Goal: Task Accomplishment & Management: Use online tool/utility

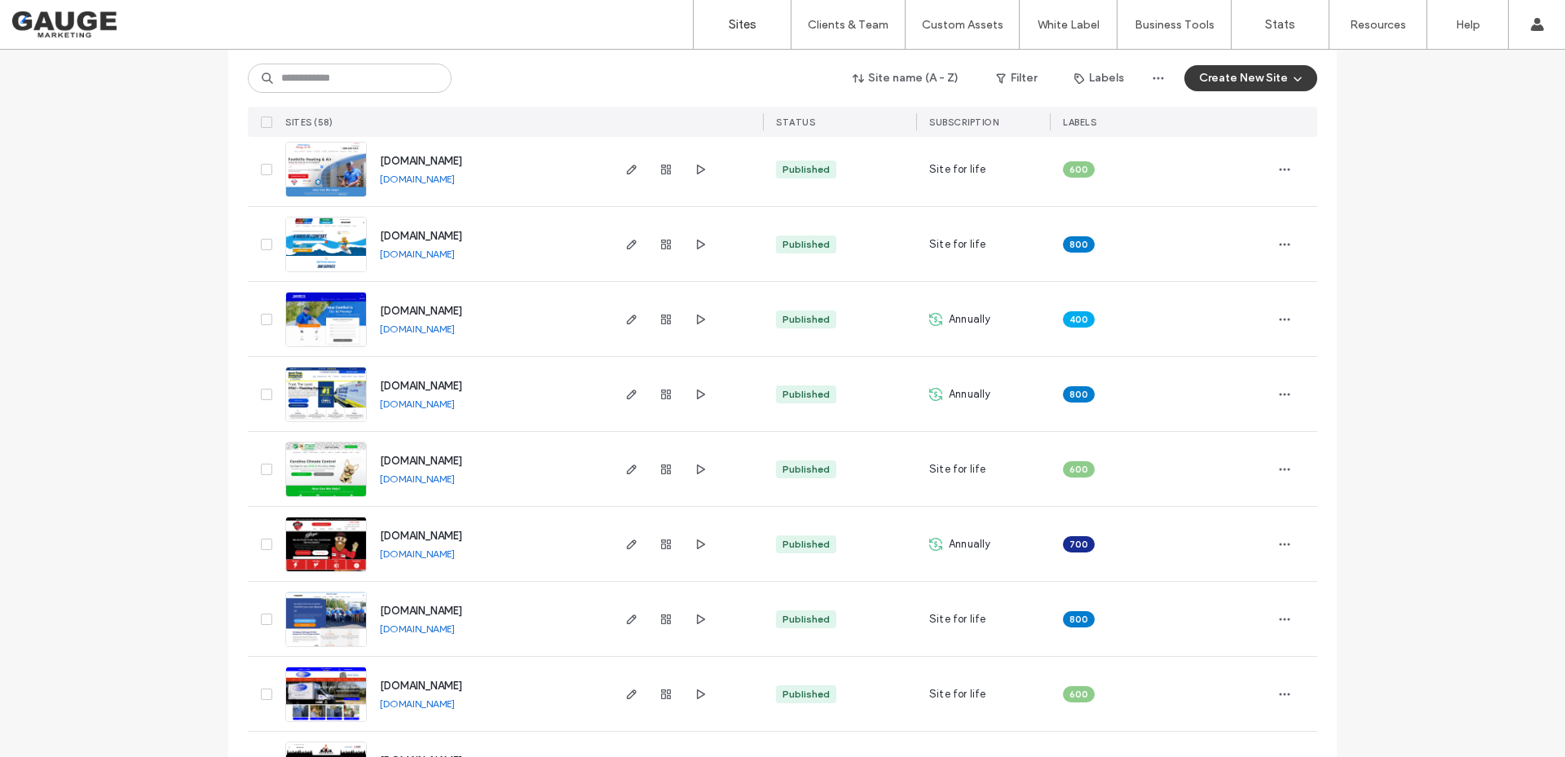
scroll to position [2445, 0]
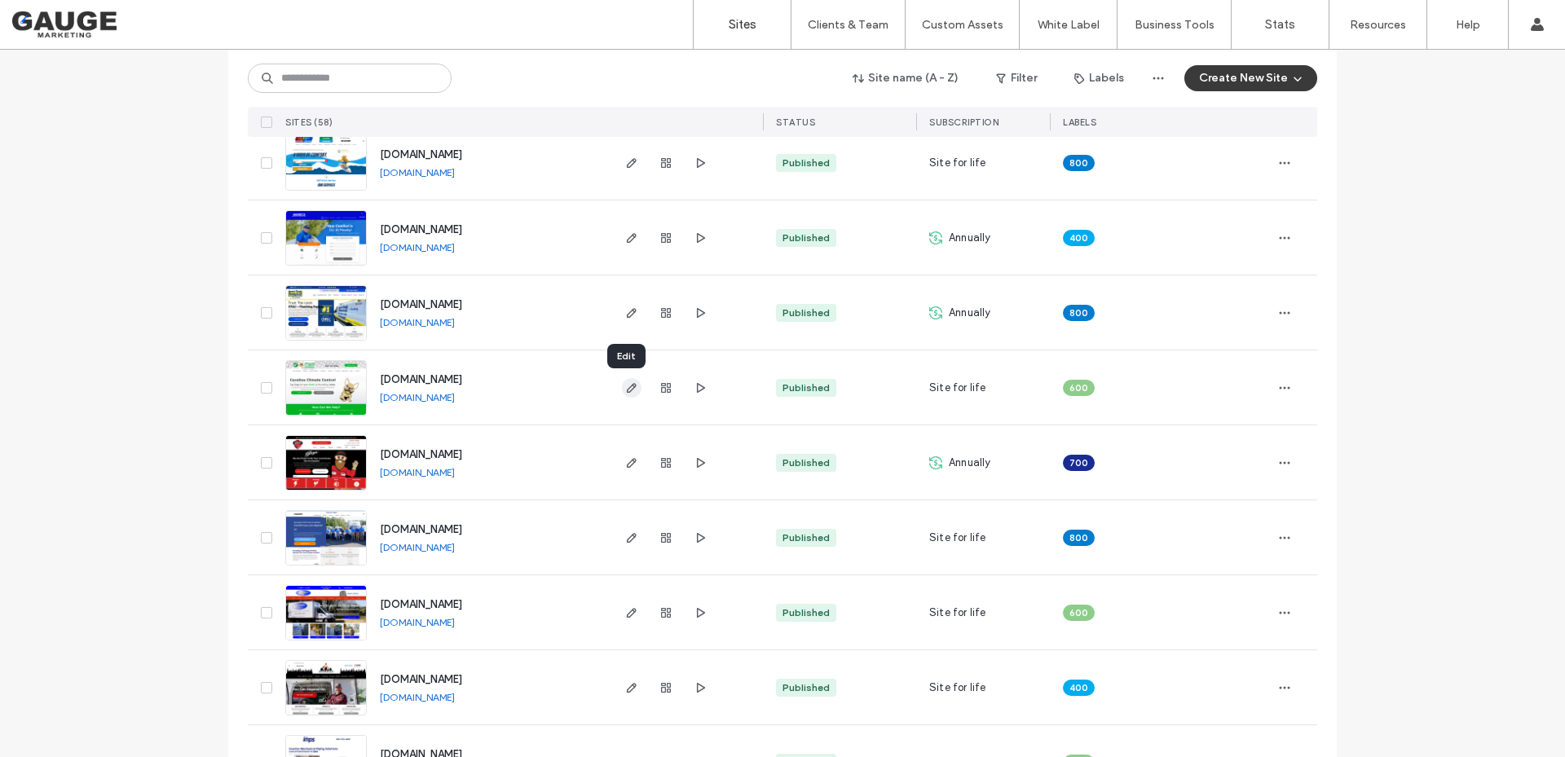
click at [625, 386] on icon "button" at bounding box center [631, 387] width 13 height 13
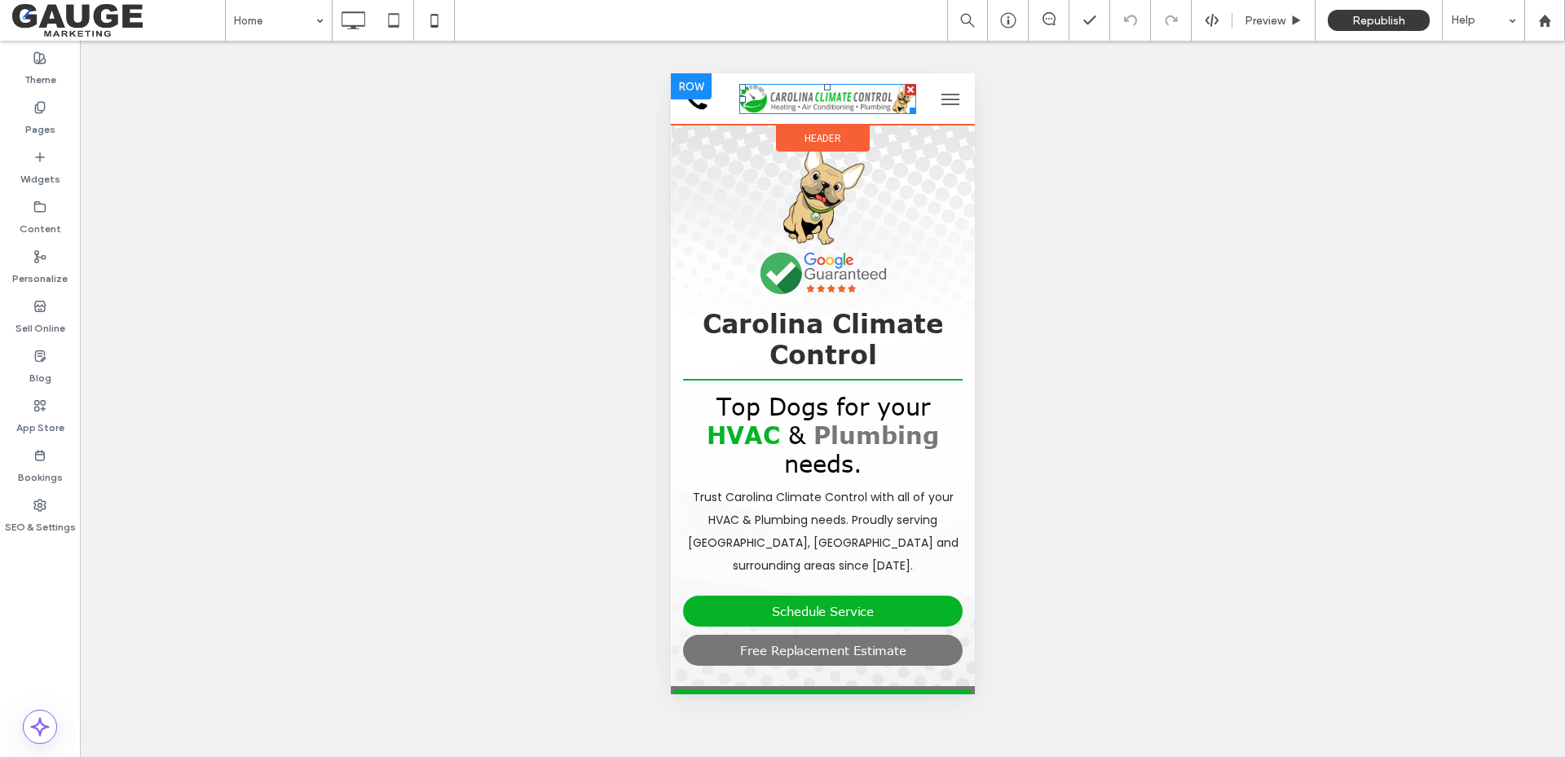
click at [806, 97] on img at bounding box center [826, 99] width 177 height 31
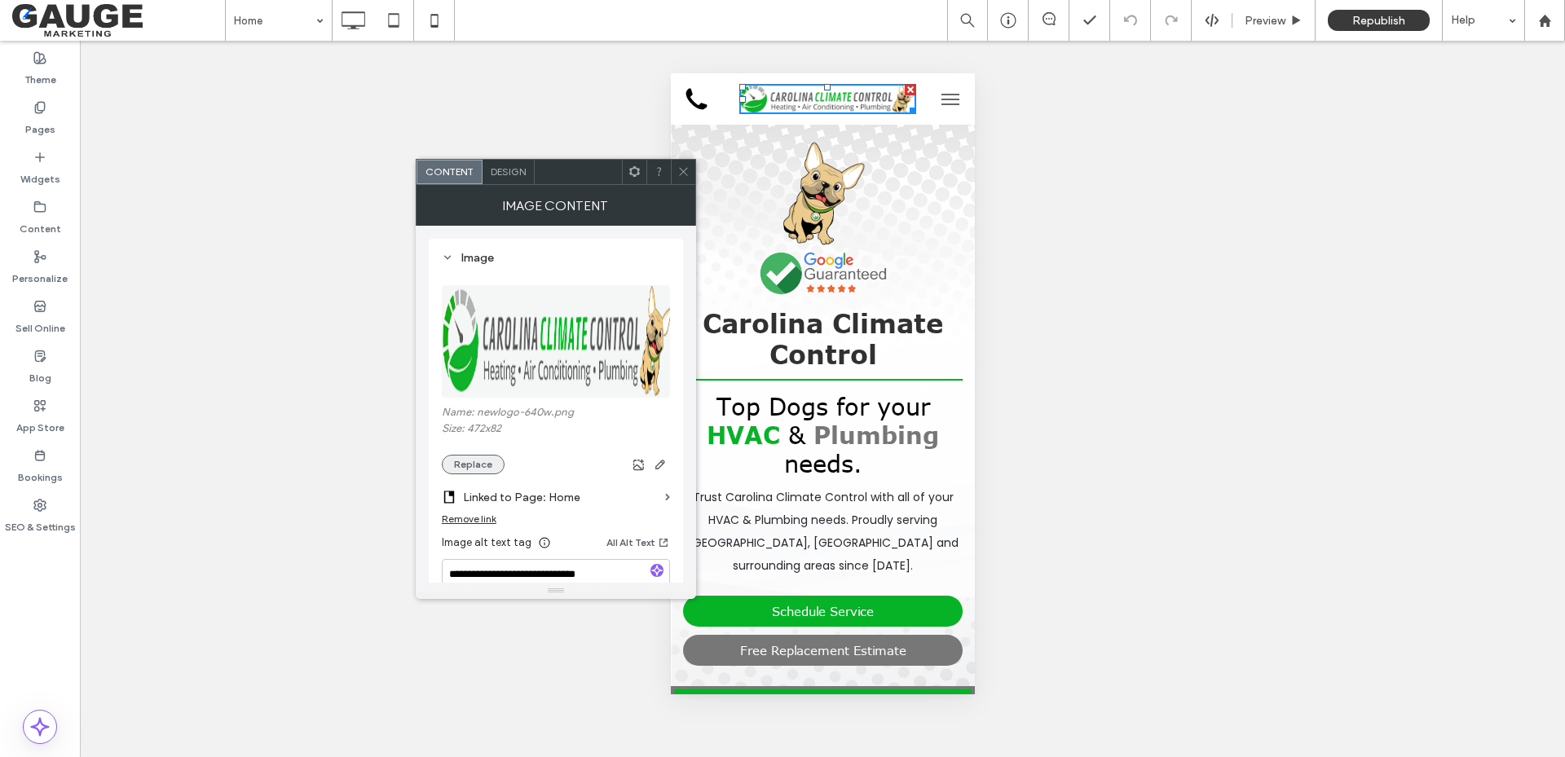
click at [478, 458] on button "Replace" at bounding box center [473, 465] width 63 height 20
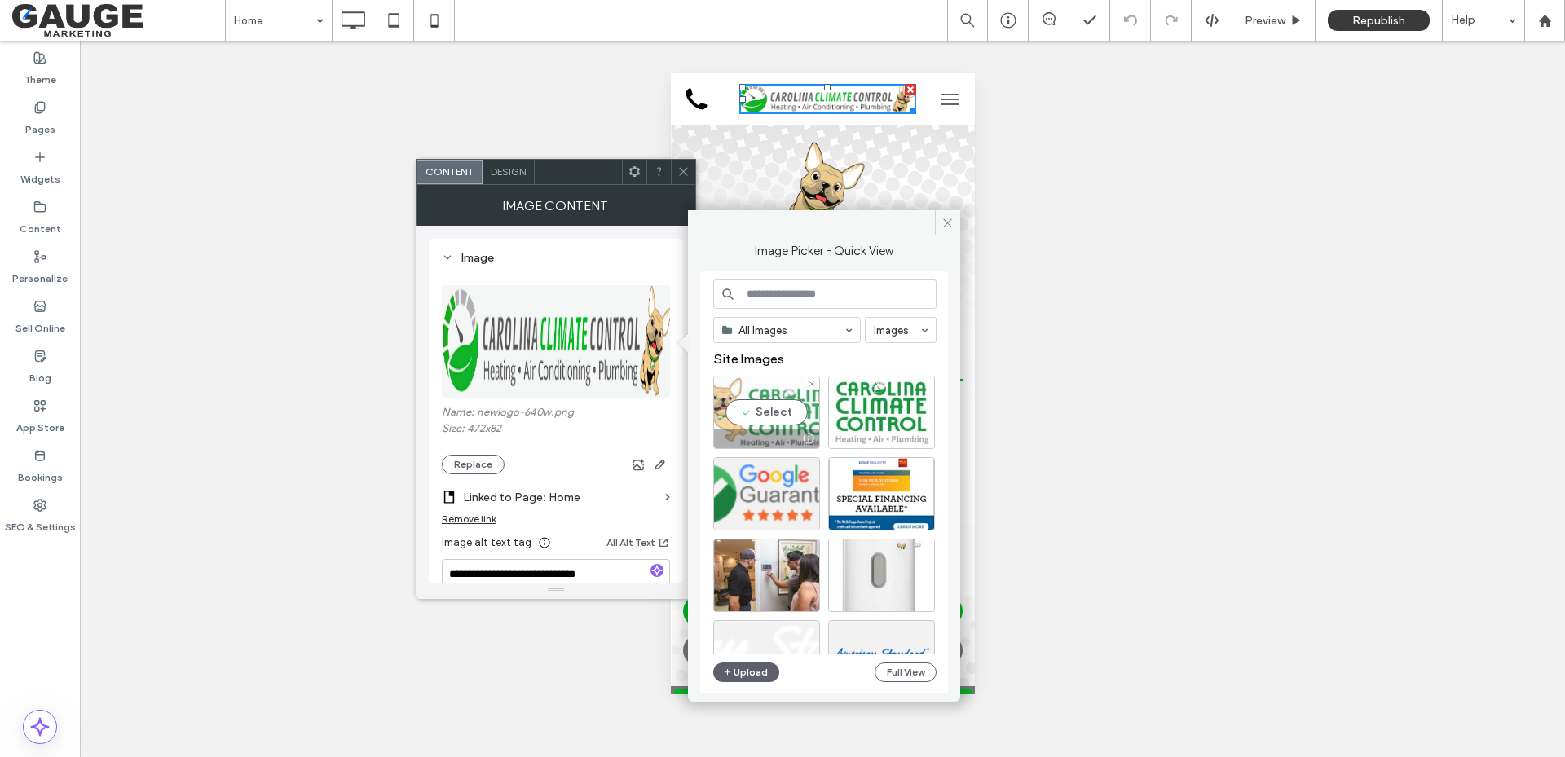
click at [778, 397] on div "Select" at bounding box center [766, 412] width 107 height 73
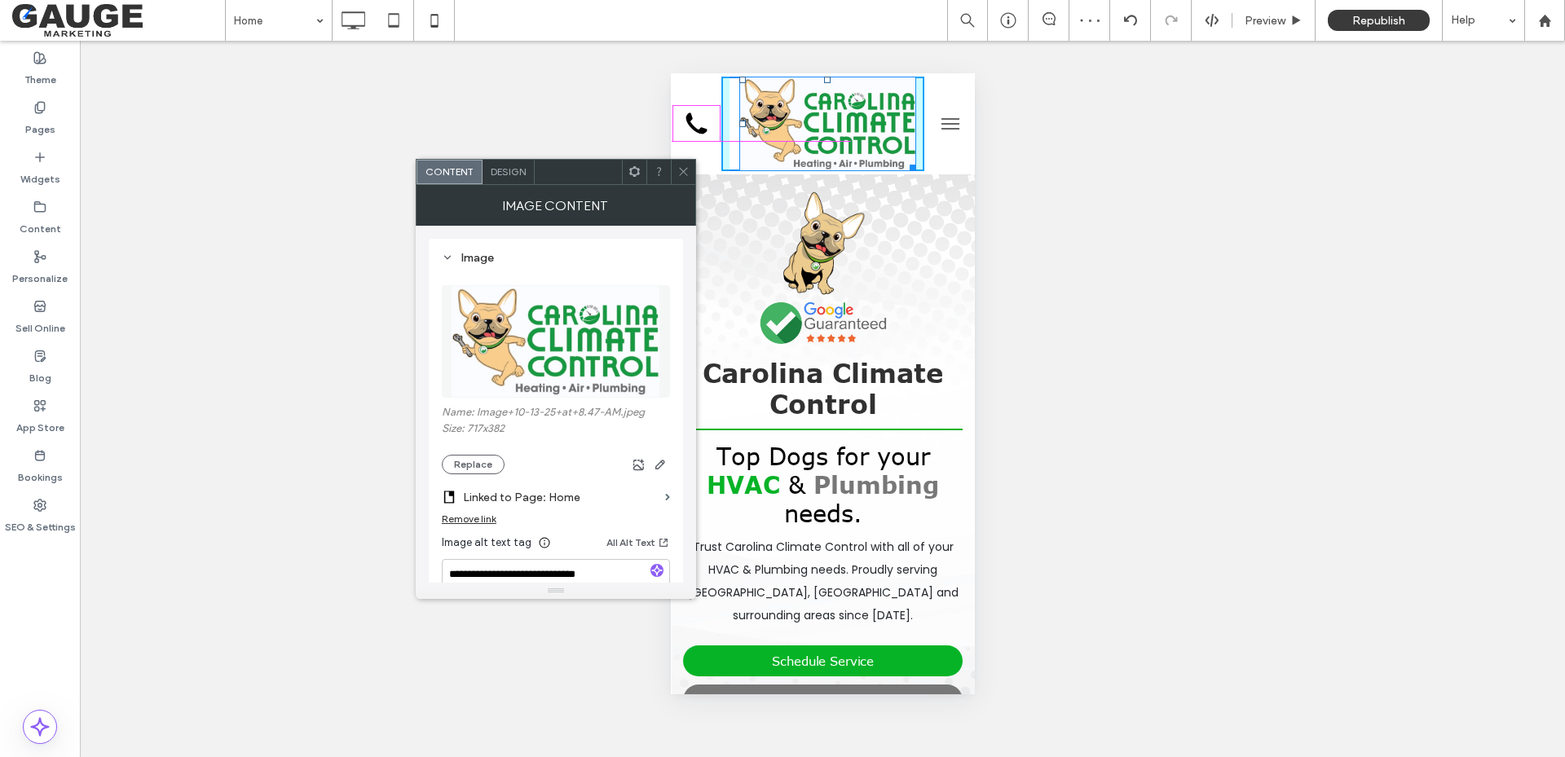
drag, startPoint x: 898, startPoint y: 167, endPoint x: 864, endPoint y: 138, distance: 45.1
click at [864, 138] on div "W:149.422 H:79" at bounding box center [822, 124] width 203 height 95
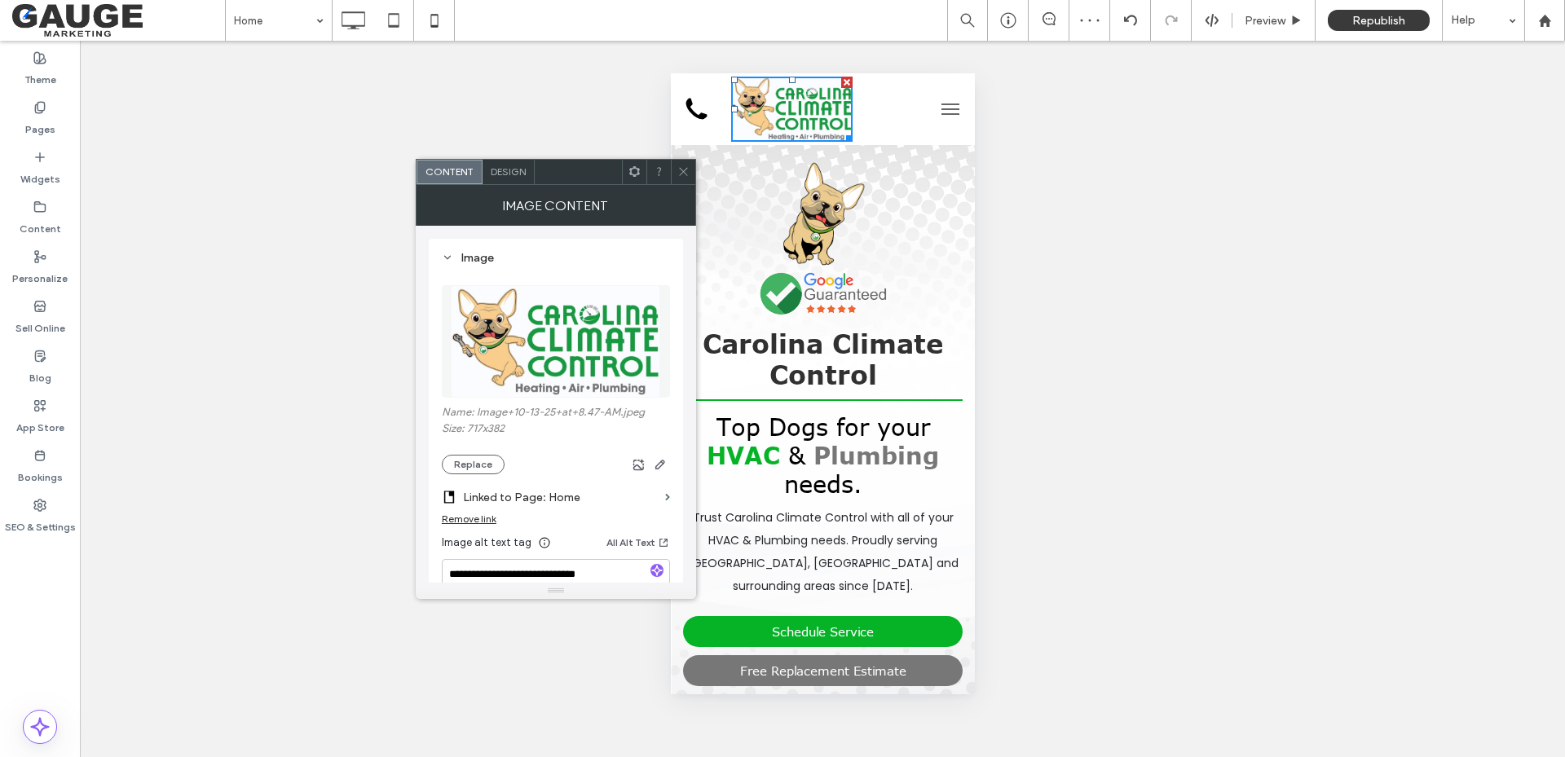
click at [685, 175] on icon at bounding box center [683, 171] width 12 height 12
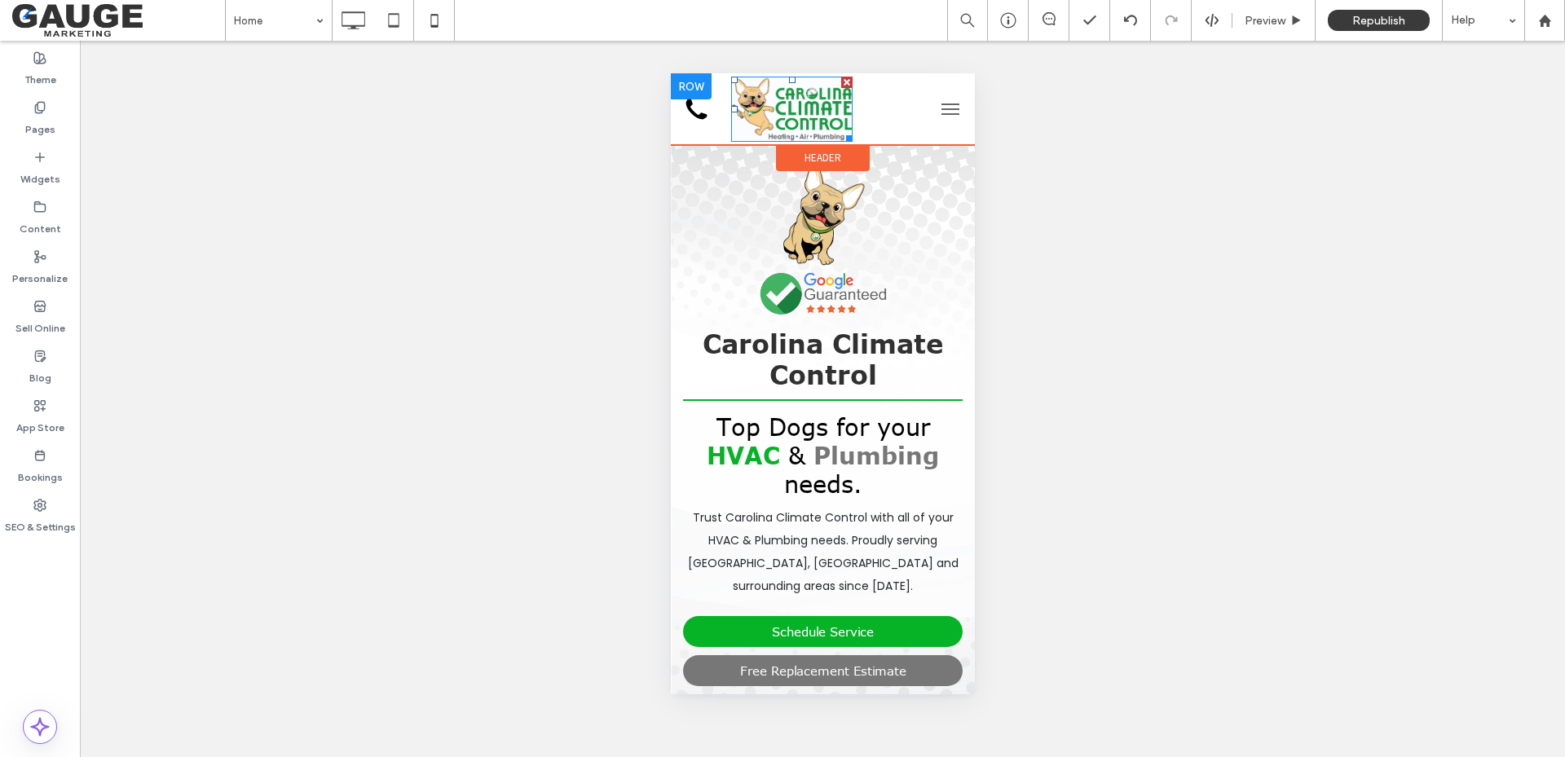
click at [822, 113] on img at bounding box center [790, 109] width 121 height 65
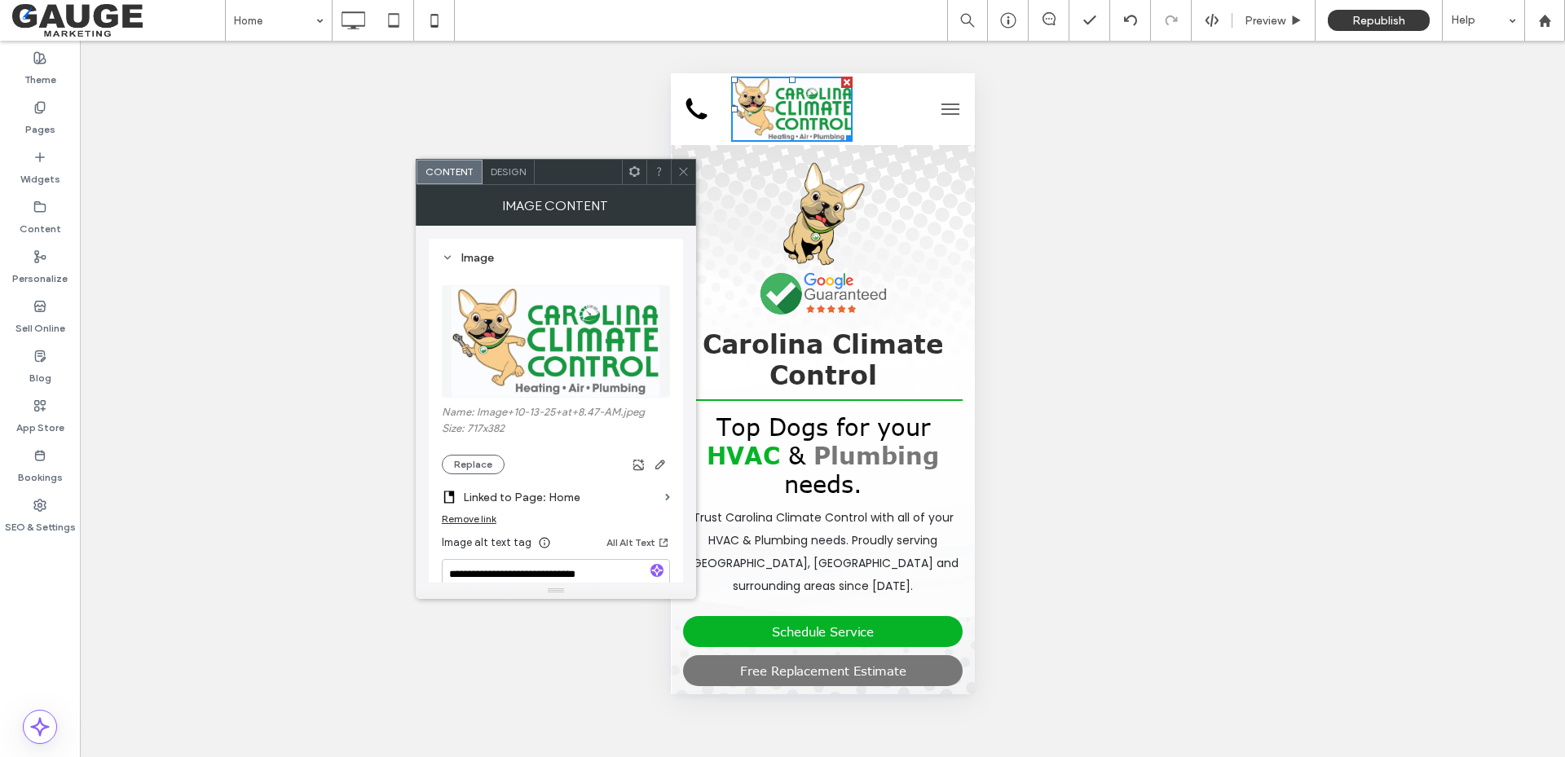
drag, startPoint x: 687, startPoint y: 170, endPoint x: 88, endPoint y: 55, distance: 609.9
click at [687, 170] on icon at bounding box center [683, 171] width 12 height 12
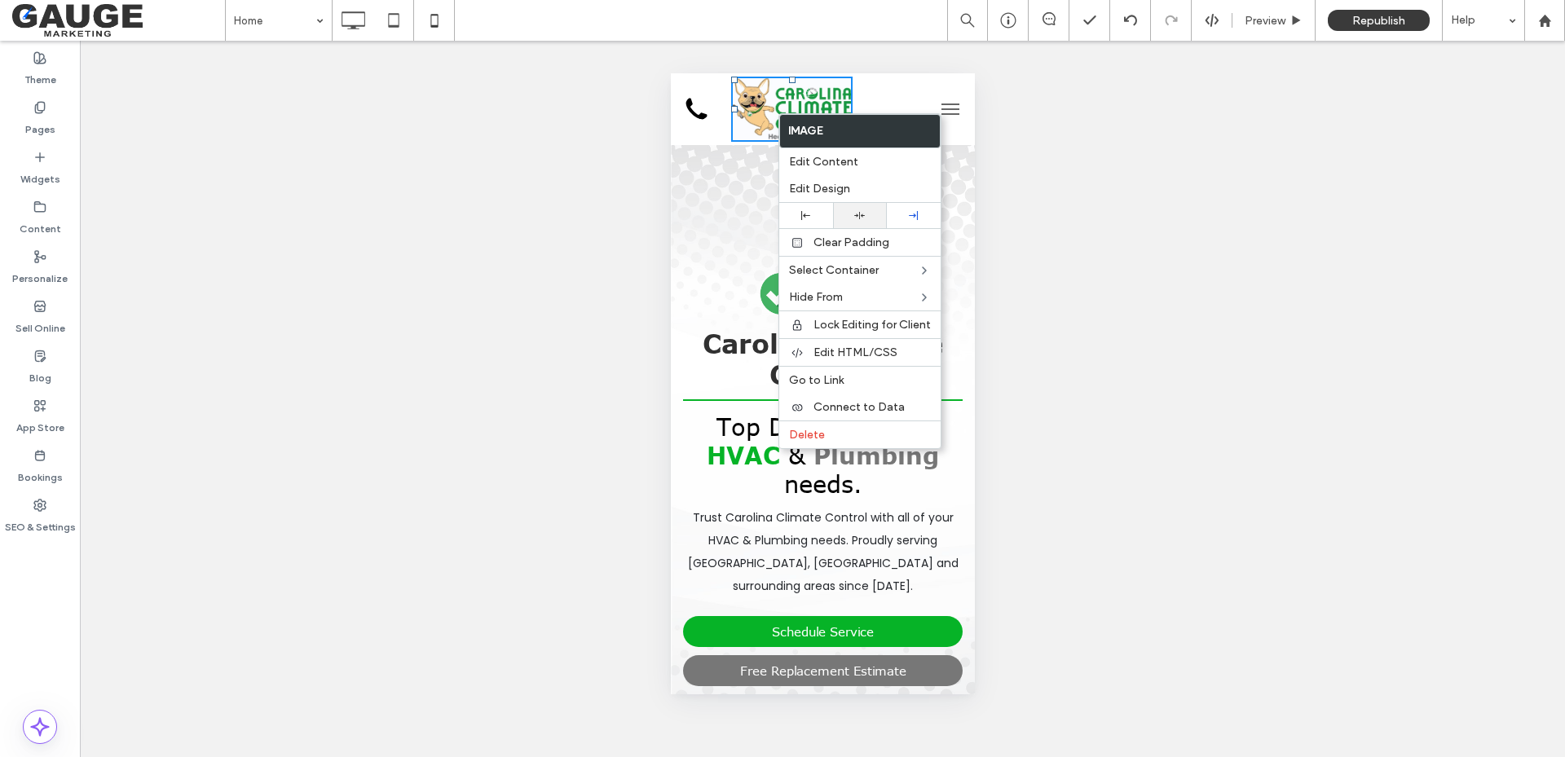
click at [856, 218] on icon at bounding box center [859, 215] width 11 height 11
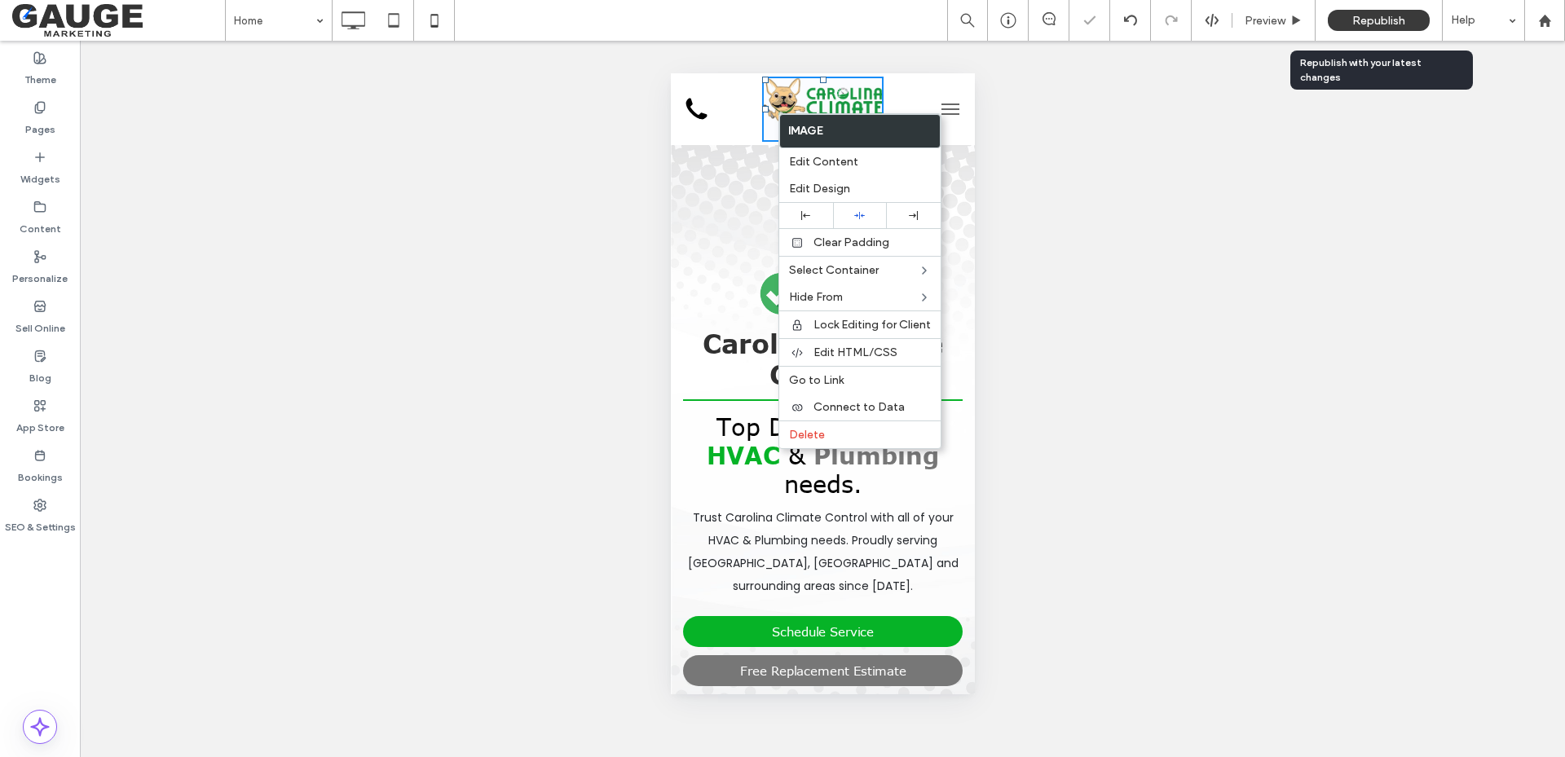
drag, startPoint x: 1373, startPoint y: 18, endPoint x: 1382, endPoint y: 37, distance: 20.4
click at [1373, 19] on span "Republish" at bounding box center [1378, 21] width 53 height 14
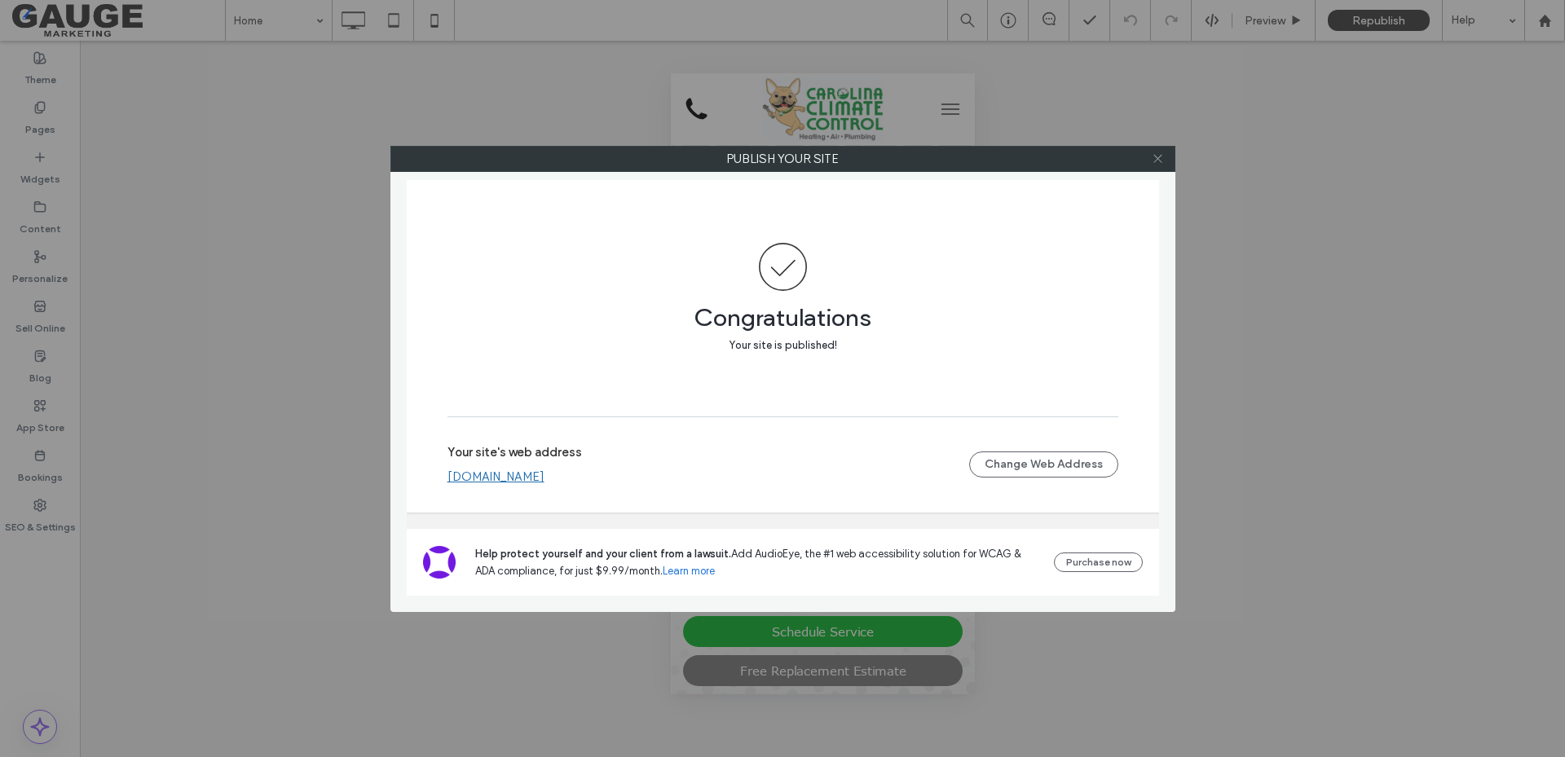
click at [1157, 153] on icon at bounding box center [1158, 158] width 12 height 12
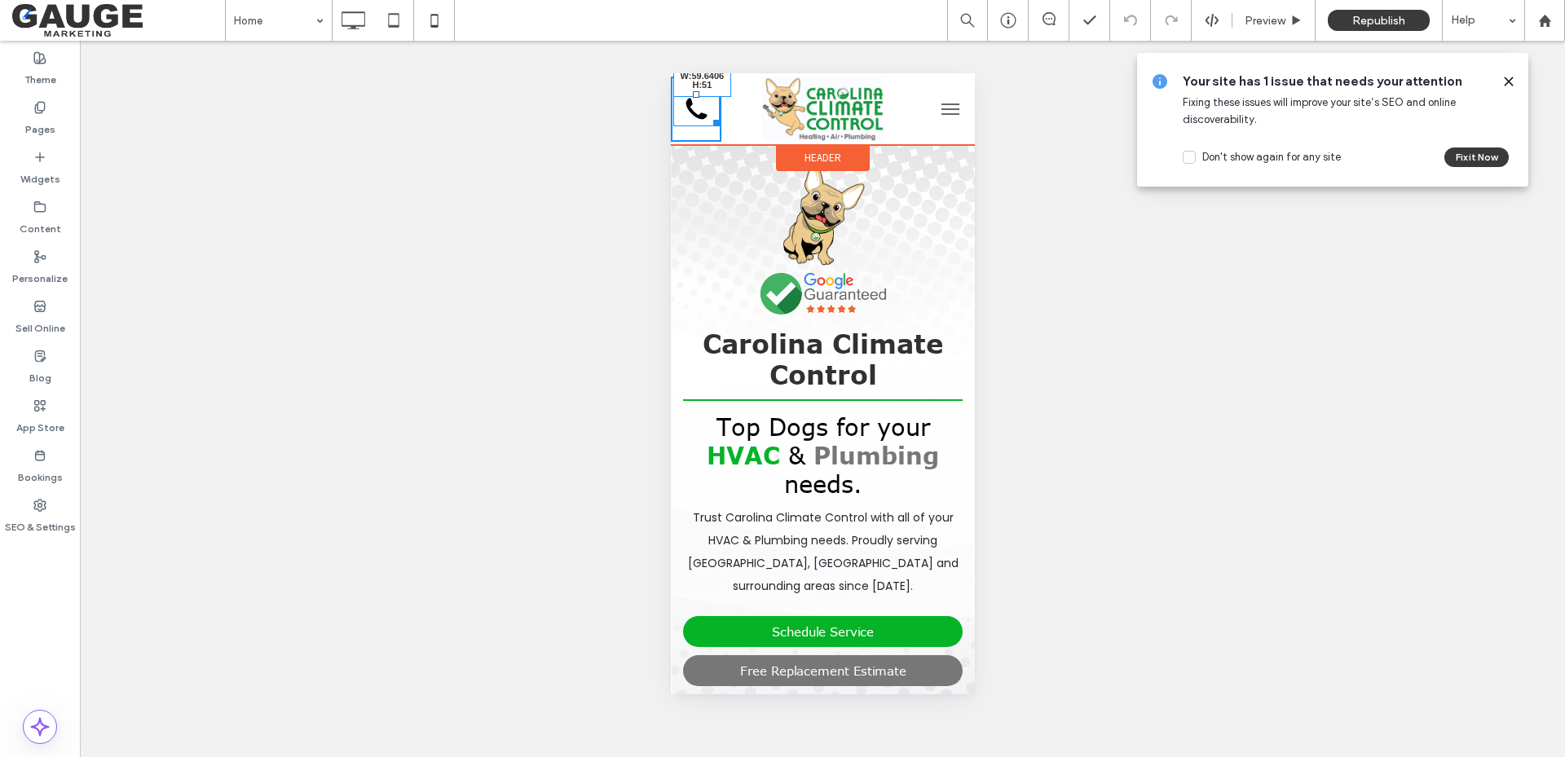
drag, startPoint x: 706, startPoint y: 118, endPoint x: 1400, endPoint y: 198, distance: 698.2
click at [714, 125] on div at bounding box center [713, 120] width 12 height 12
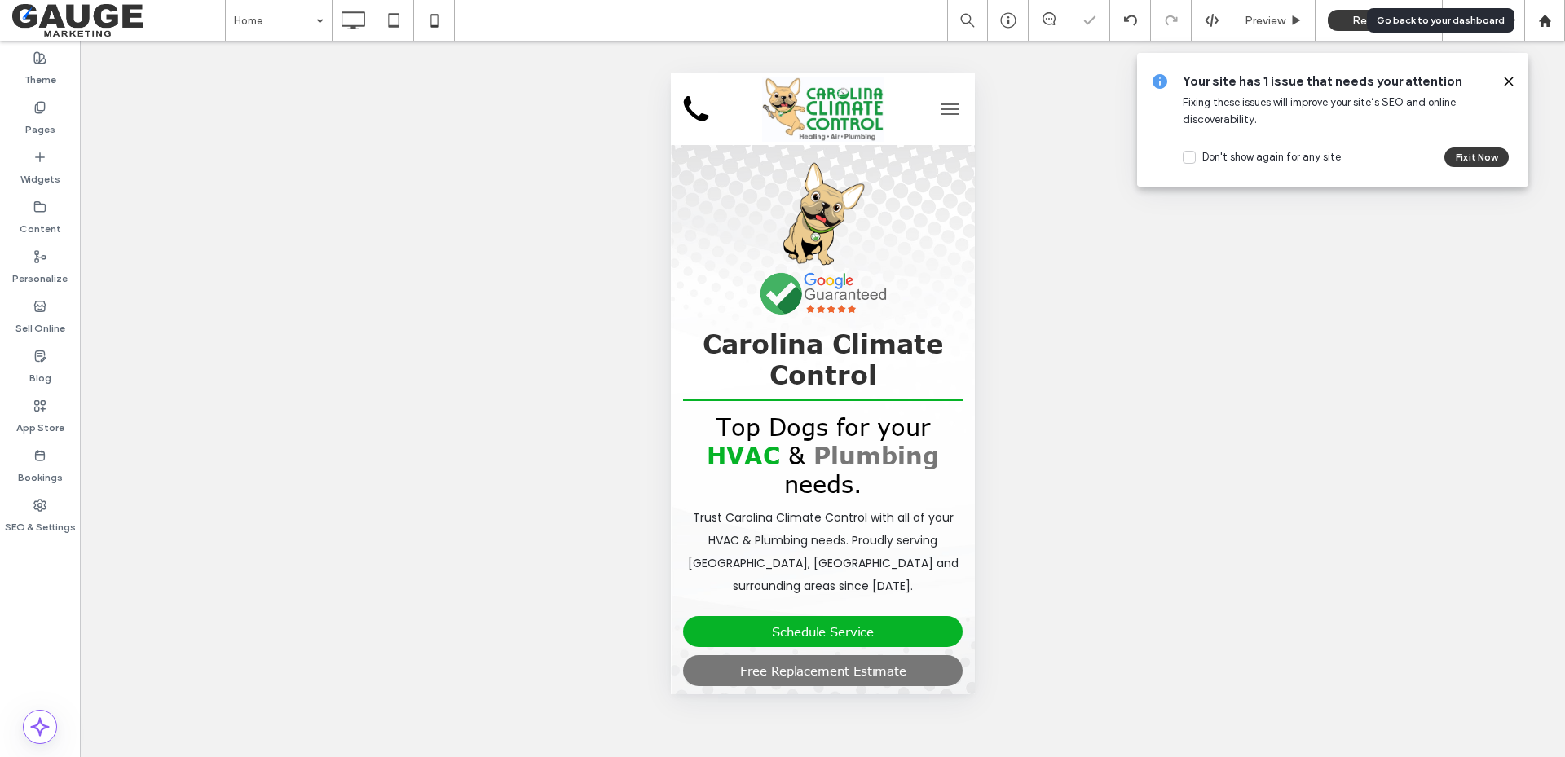
click at [1546, 20] on use at bounding box center [1544, 20] width 12 height 12
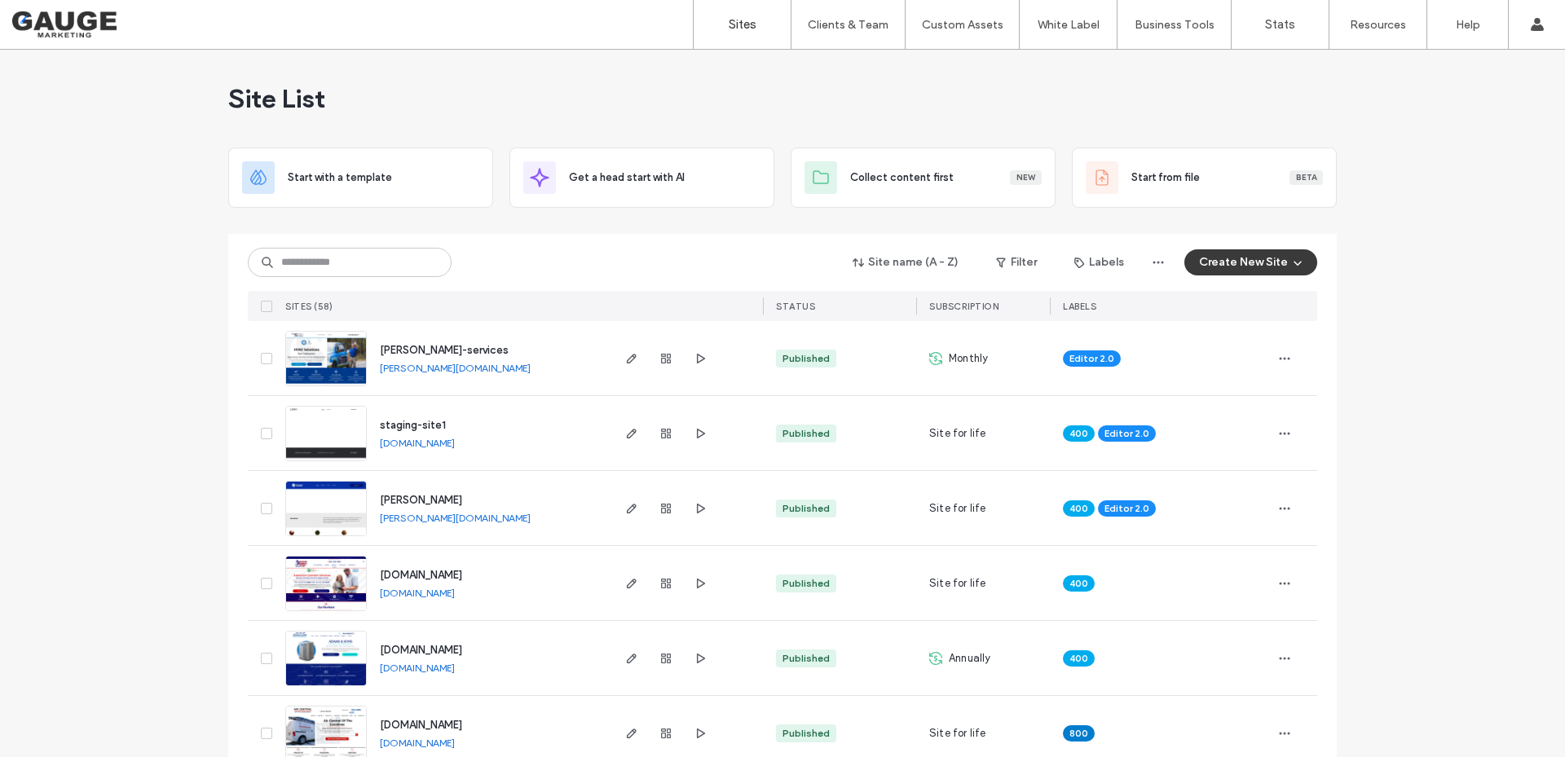
click at [997, 83] on div "Site List" at bounding box center [782, 99] width 1109 height 98
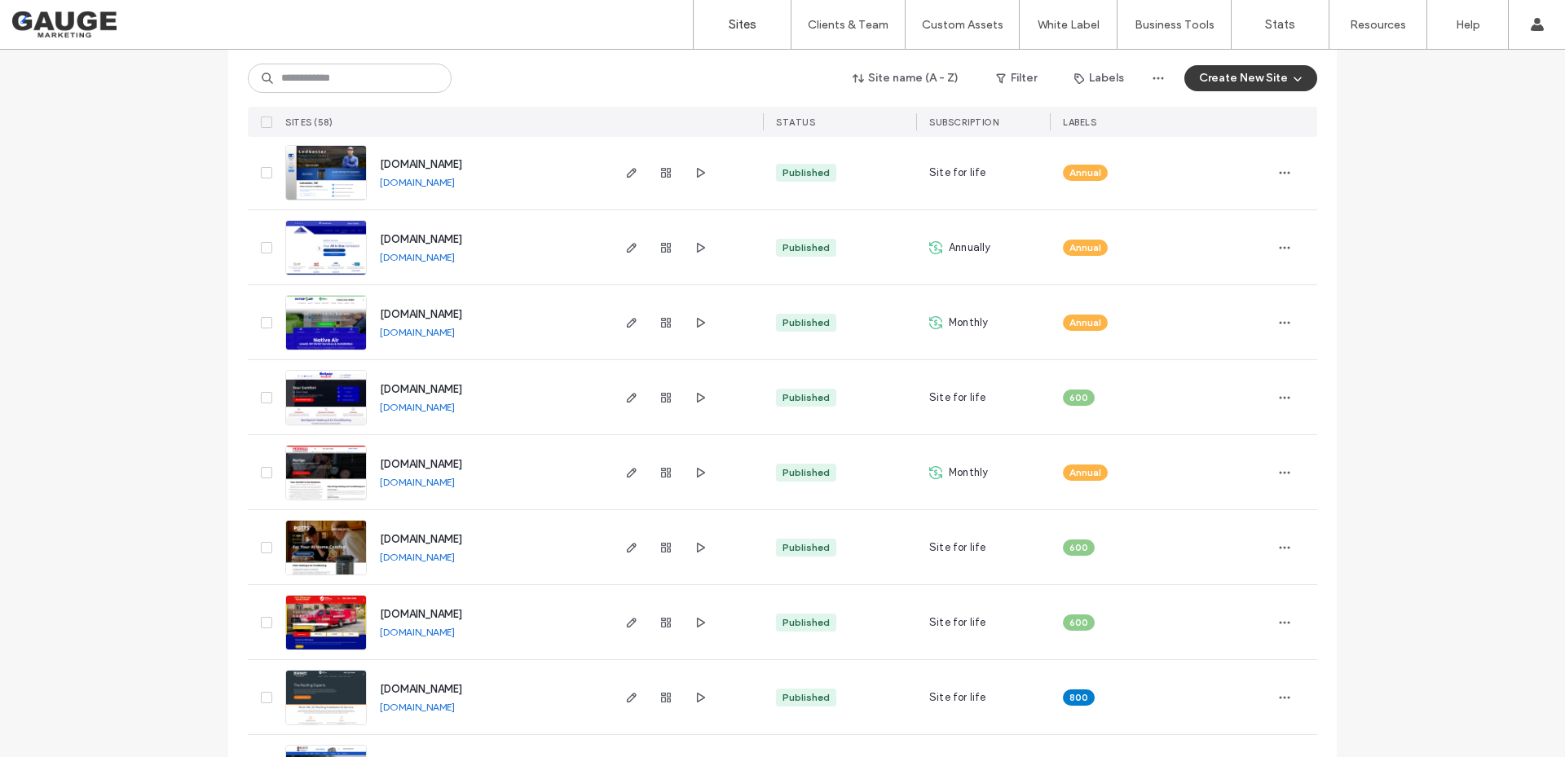
scroll to position [3423, 0]
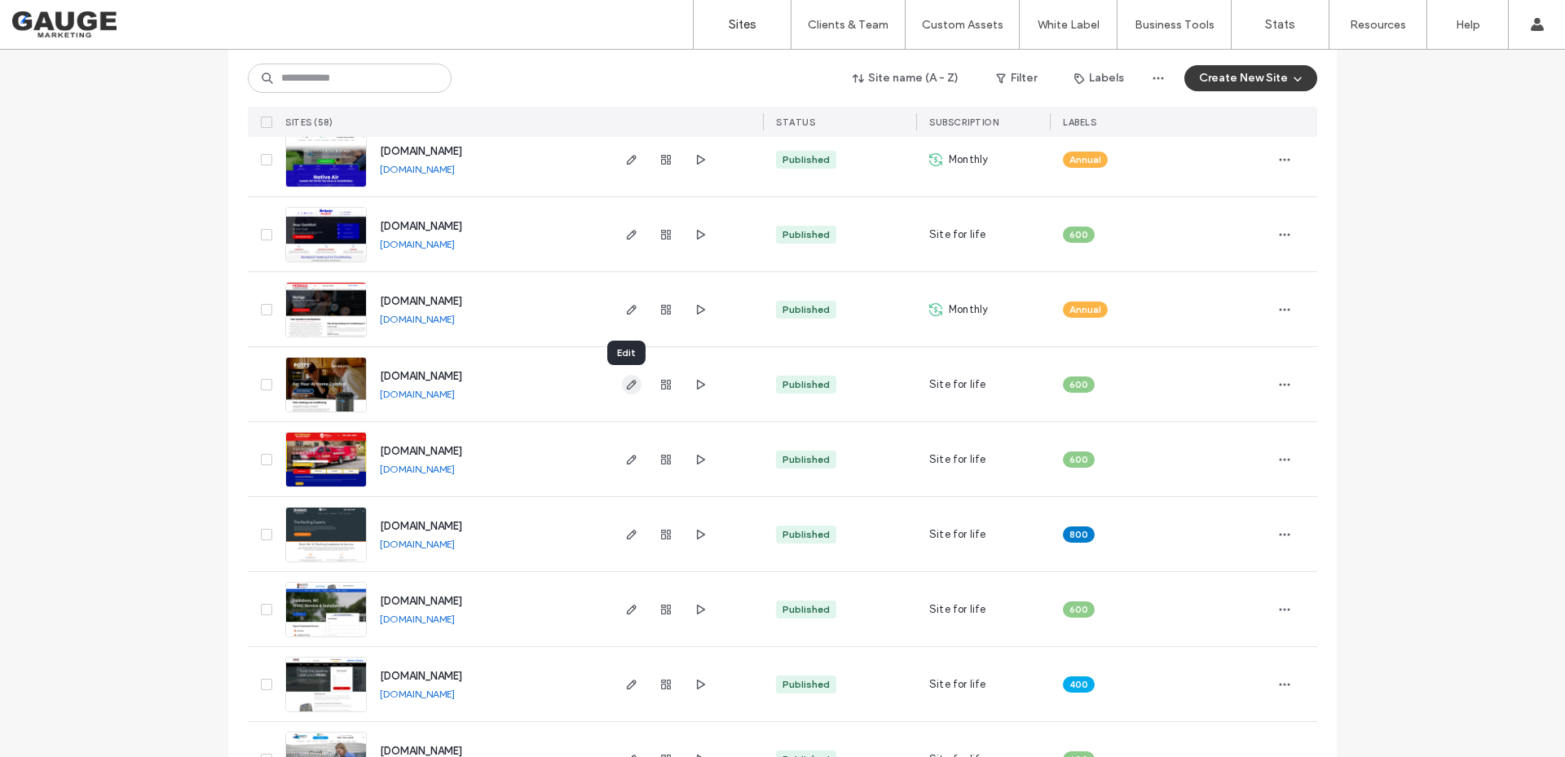
click at [629, 382] on icon "button" at bounding box center [631, 384] width 13 height 13
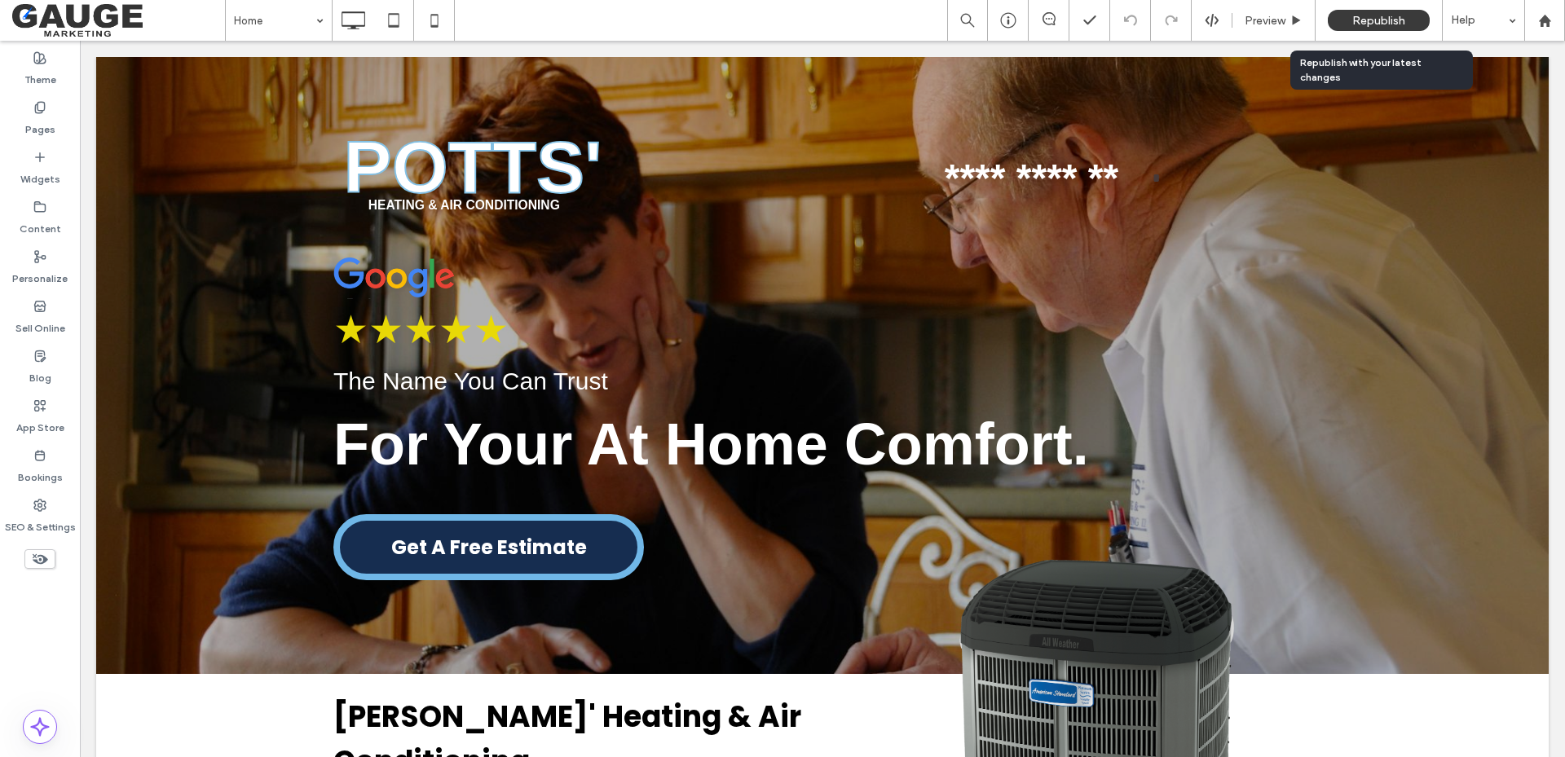
click at [1353, 23] on span "Republish" at bounding box center [1378, 21] width 53 height 14
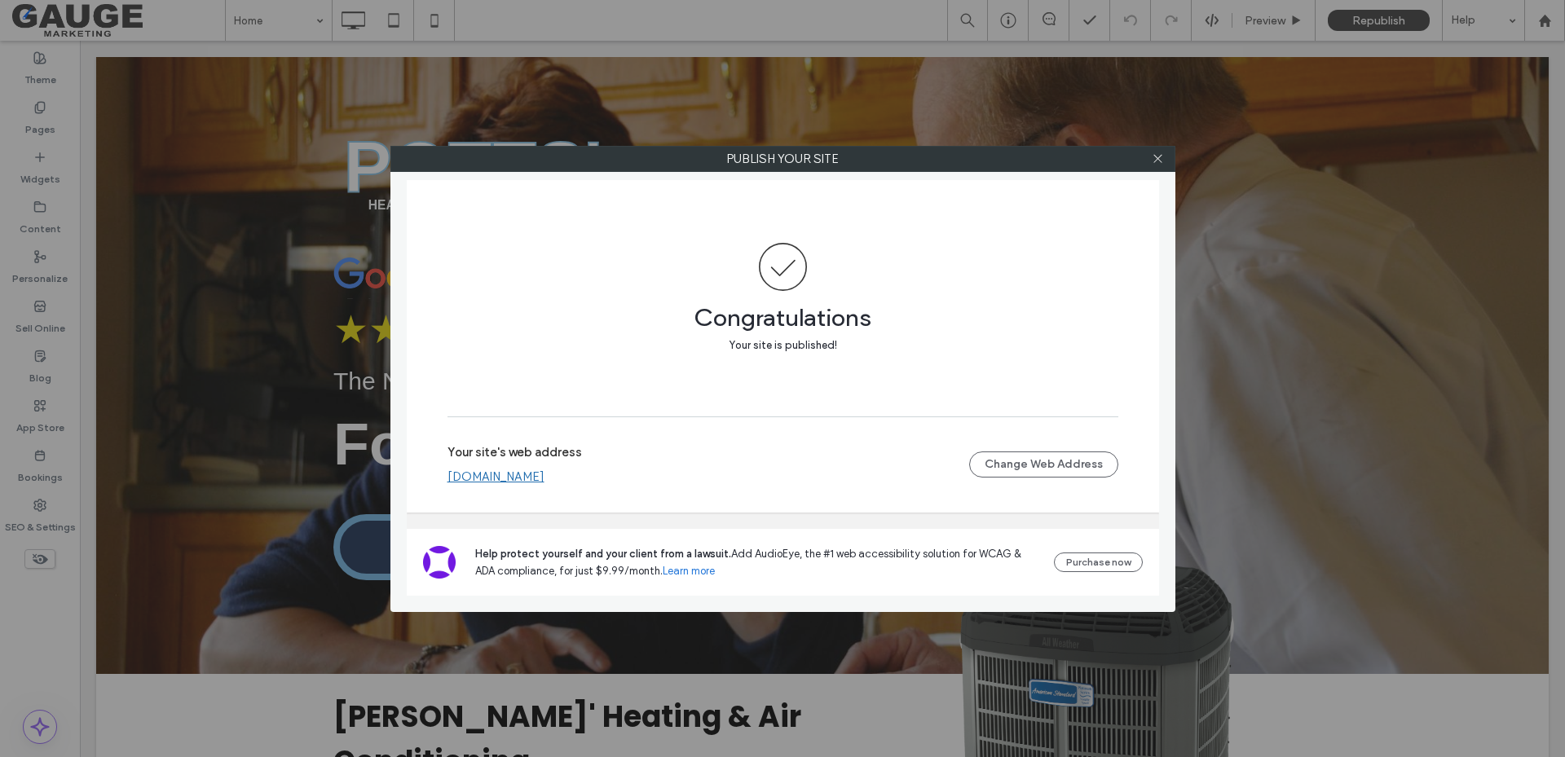
drag, startPoint x: 1161, startPoint y: 165, endPoint x: 1256, endPoint y: 130, distance: 101.6
click at [1161, 164] on span at bounding box center [1158, 159] width 12 height 24
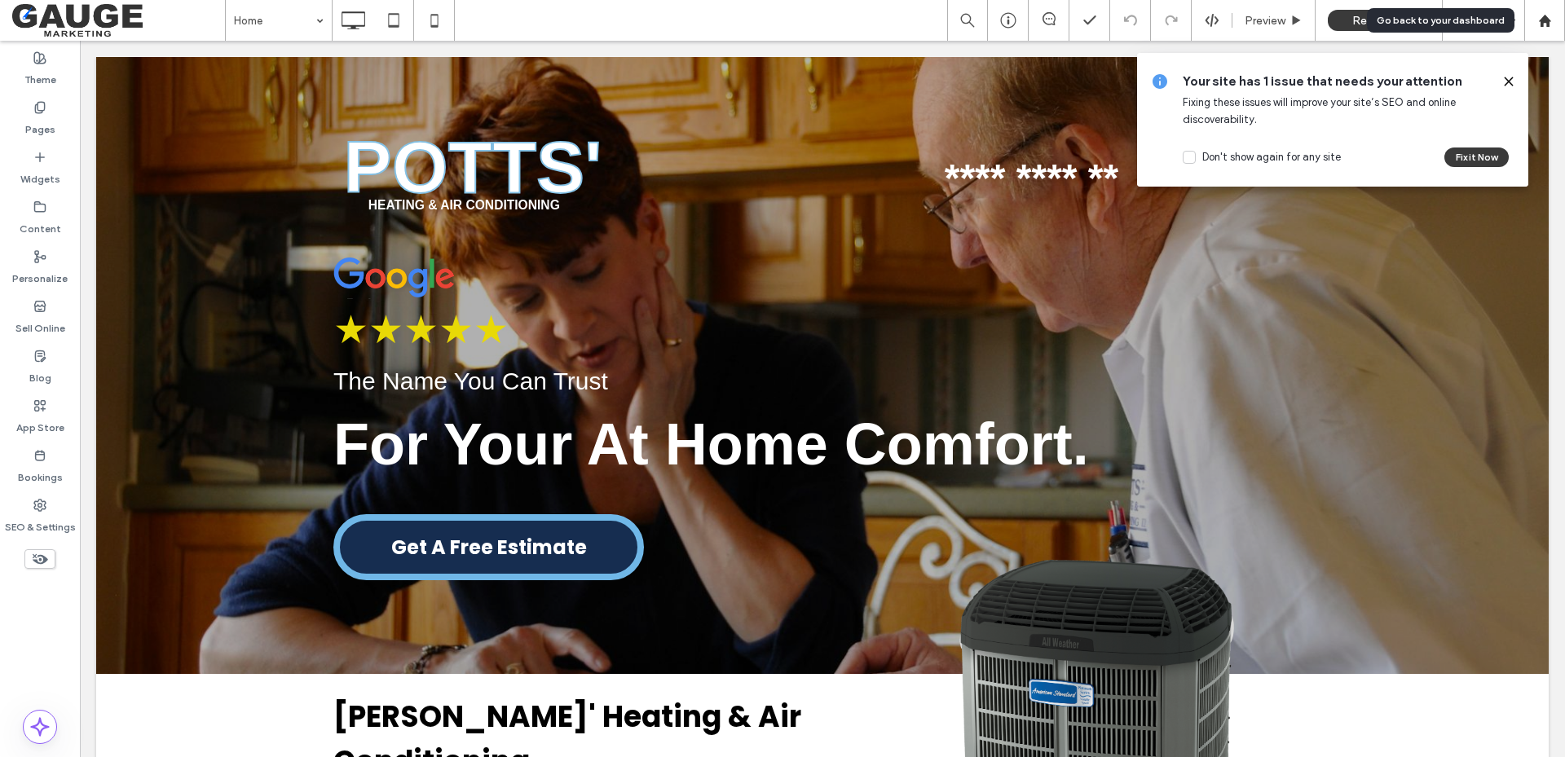
click at [1556, 15] on div at bounding box center [1544, 21] width 39 height 14
